Goal: Task Accomplishment & Management: Complete application form

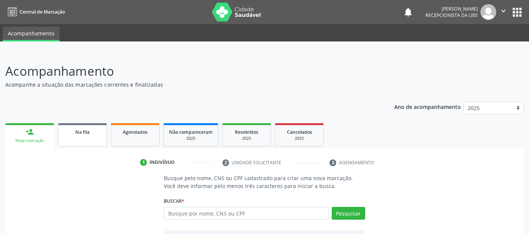
click at [65, 135] on div "Na fila" at bounding box center [83, 132] width 38 height 8
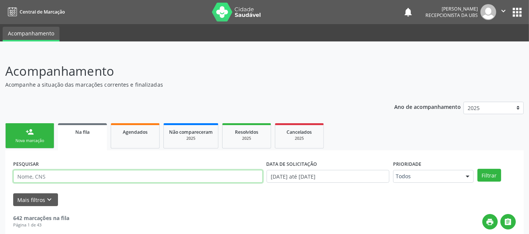
click at [121, 176] on input "text" at bounding box center [138, 176] width 250 height 13
click at [478, 169] on button "Filtrar" at bounding box center [490, 175] width 24 height 13
click at [71, 170] on input "[PERSON_NAME]" at bounding box center [138, 176] width 250 height 13
click at [478, 169] on button "Filtrar" at bounding box center [490, 175] width 24 height 13
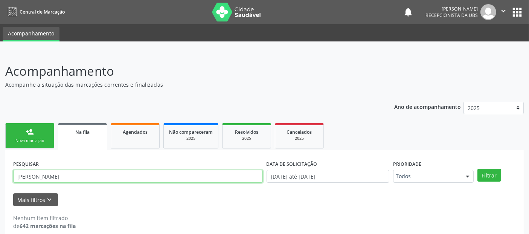
click at [38, 176] on input "[PERSON_NAME]" at bounding box center [138, 176] width 250 height 13
click at [478, 169] on button "Filtrar" at bounding box center [490, 175] width 24 height 13
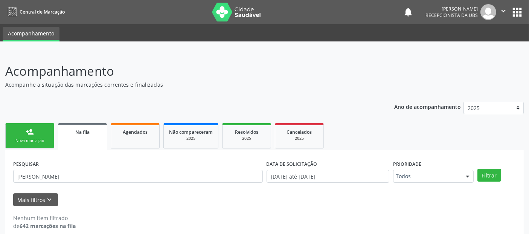
scroll to position [8, 0]
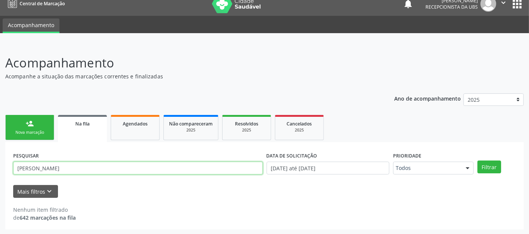
click at [50, 170] on input "[PERSON_NAME]" at bounding box center [138, 168] width 250 height 13
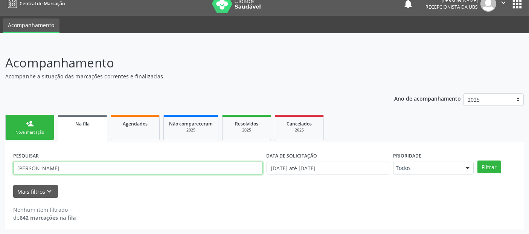
type input "[PERSON_NAME]"
click at [478, 161] on button "Filtrar" at bounding box center [490, 167] width 24 height 13
click at [24, 127] on link "person_add Nova marcação" at bounding box center [29, 127] width 49 height 25
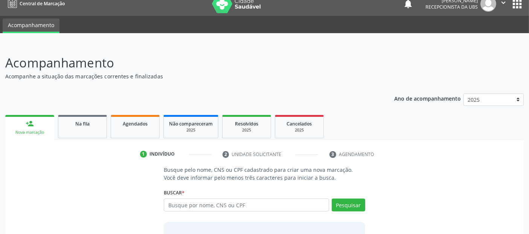
scroll to position [66, 0]
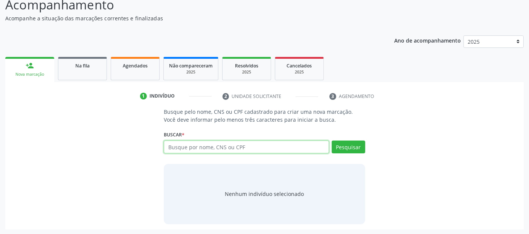
click at [212, 146] on input "text" at bounding box center [246, 147] width 165 height 13
click at [267, 143] on input "text" at bounding box center [246, 147] width 165 height 13
type input "[PERSON_NAME]"
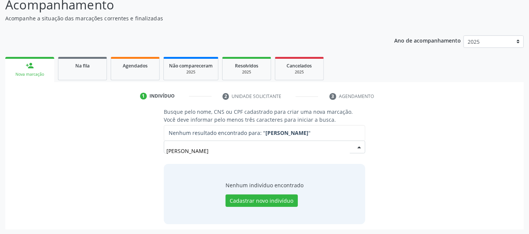
click at [214, 150] on input "[PERSON_NAME]" at bounding box center [258, 150] width 183 height 15
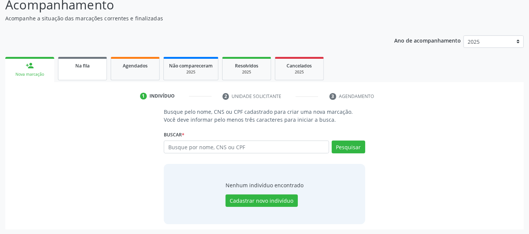
click at [88, 76] on link "Na fila" at bounding box center [82, 68] width 49 height 23
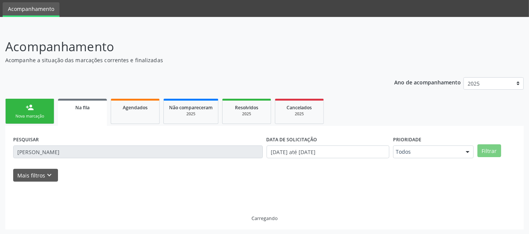
scroll to position [8, 0]
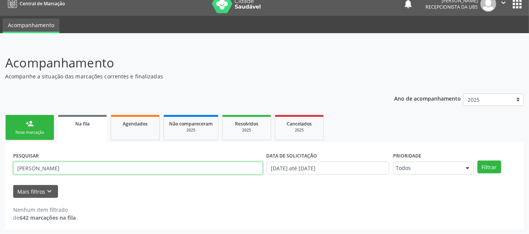
click at [26, 167] on input "[PERSON_NAME]" at bounding box center [138, 168] width 250 height 13
type input "[PERSON_NAME]"
click at [478, 161] on button "Filtrar" at bounding box center [490, 167] width 24 height 13
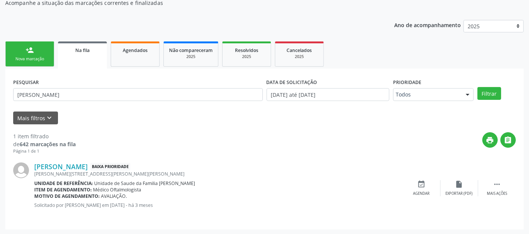
scroll to position [0, 0]
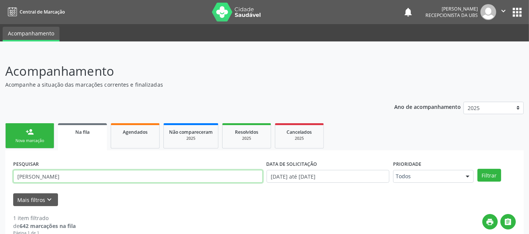
click at [60, 179] on input "[PERSON_NAME]" at bounding box center [138, 176] width 250 height 13
